Goal: Check status: Check status

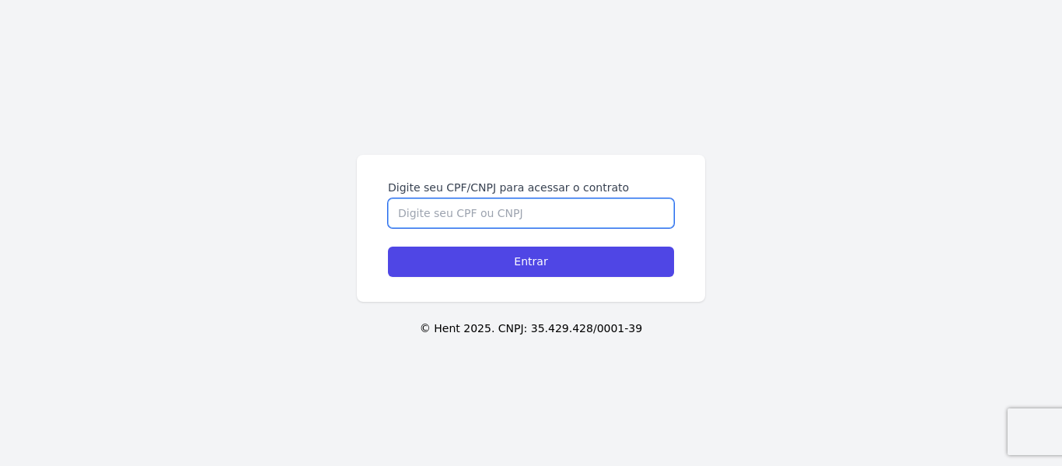
click at [413, 218] on input "Digite seu CPF/CNPJ para acessar o contrato" at bounding box center [531, 213] width 286 height 30
type input "03382144107"
click at [388, 247] on input "Entrar" at bounding box center [531, 262] width 286 height 30
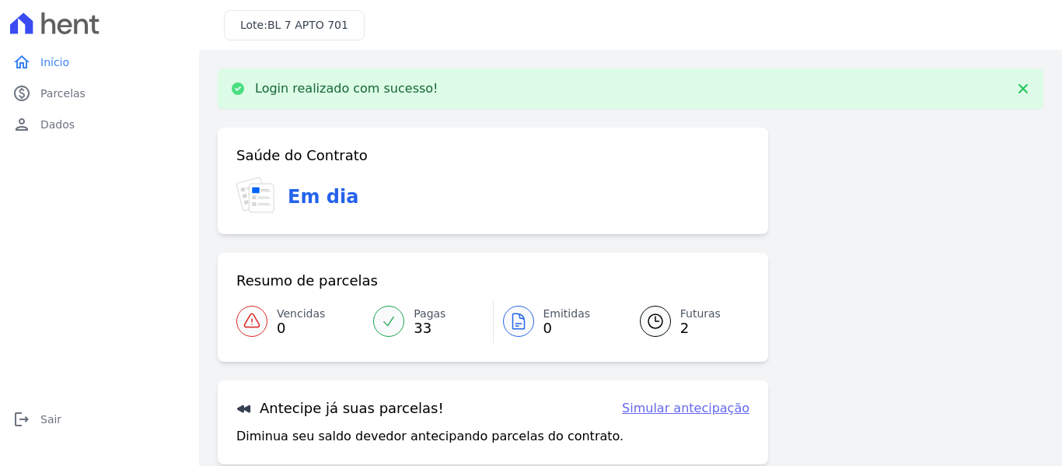
click at [691, 311] on span "Futuras" at bounding box center [700, 314] width 40 height 16
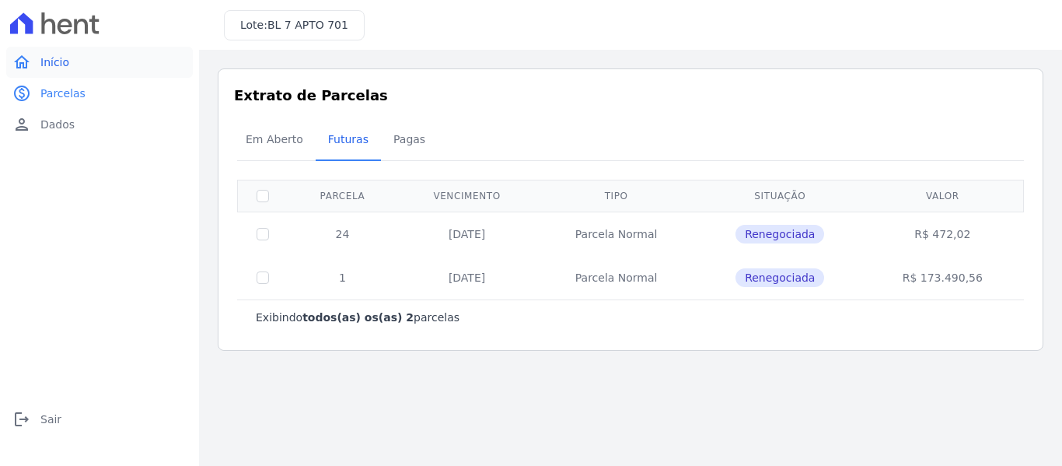
click at [47, 66] on span "Início" at bounding box center [54, 62] width 29 height 16
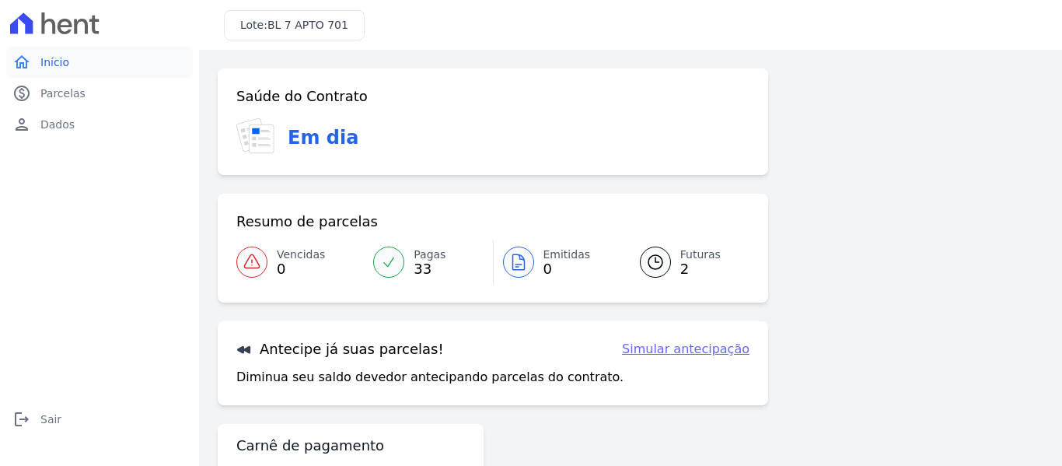
click at [62, 62] on span "Início" at bounding box center [54, 62] width 29 height 16
click at [690, 259] on span "Futuras" at bounding box center [700, 255] width 40 height 16
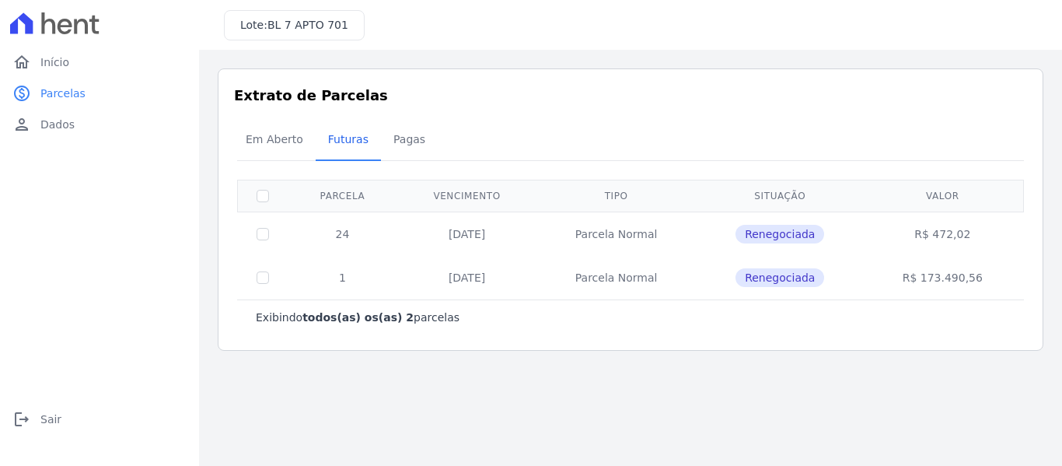
drag, startPoint x: 423, startPoint y: 231, endPoint x: 516, endPoint y: 247, distance: 94.0
click at [516, 247] on td "25/09/2025" at bounding box center [466, 234] width 139 height 44
drag, startPoint x: 436, startPoint y: 278, endPoint x: 522, endPoint y: 254, distance: 88.9
click at [522, 254] on tbody "24 25/09/2025 Parcela Normal Renegociada R$ 472,02 1 20/09/2026 Parcela Normal …" at bounding box center [631, 256] width 786 height 88
click at [495, 277] on td "20/09/2026" at bounding box center [466, 278] width 139 height 44
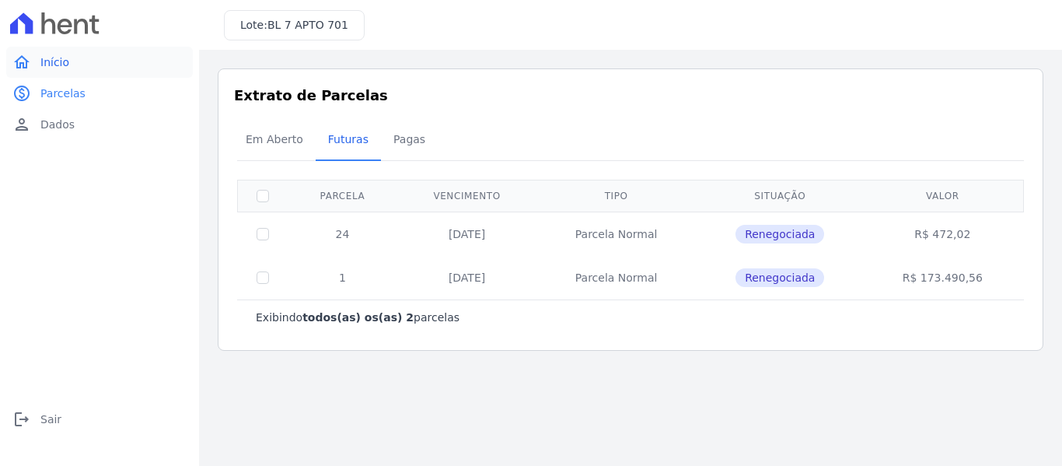
click at [84, 61] on link "home Início" at bounding box center [99, 62] width 187 height 31
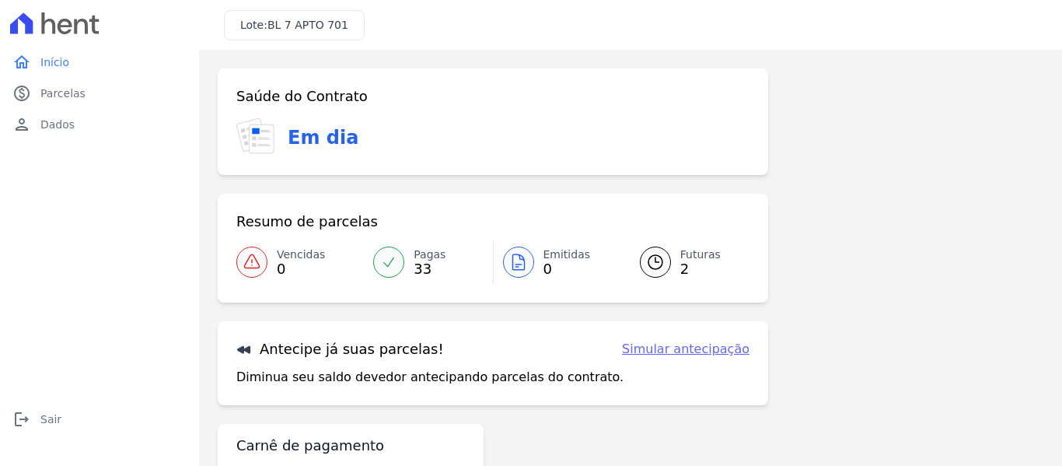
click at [680, 257] on span "Futuras" at bounding box center [700, 255] width 40 height 16
